Goal: Information Seeking & Learning: Learn about a topic

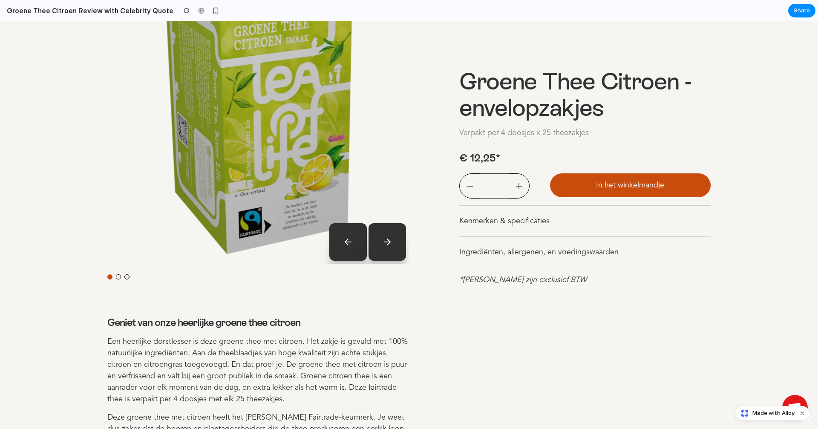
scroll to position [232, 0]
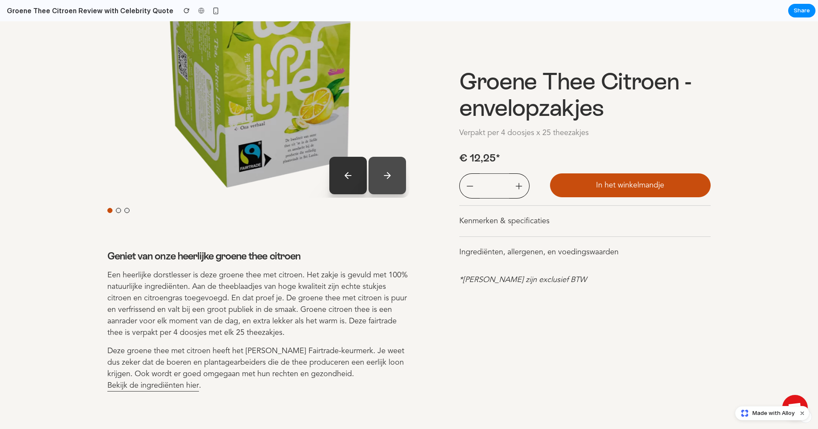
click at [394, 176] on button at bounding box center [386, 175] width 37 height 37
click at [353, 180] on button at bounding box center [347, 175] width 37 height 37
click at [389, 177] on button at bounding box center [386, 175] width 37 height 37
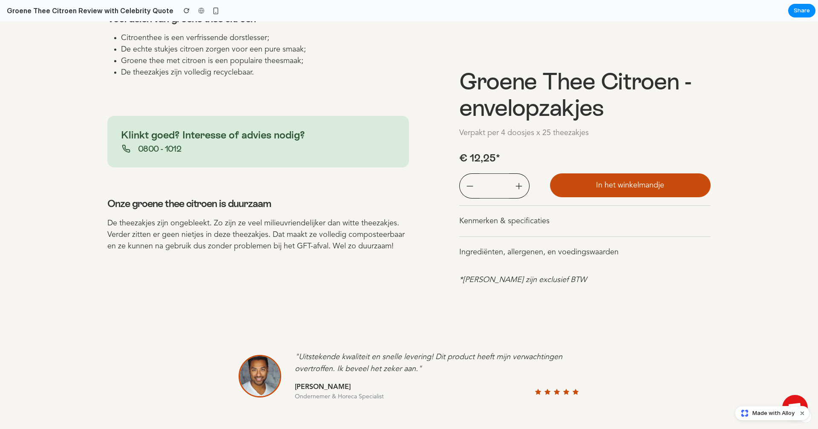
scroll to position [858, 0]
